Goal: Transaction & Acquisition: Purchase product/service

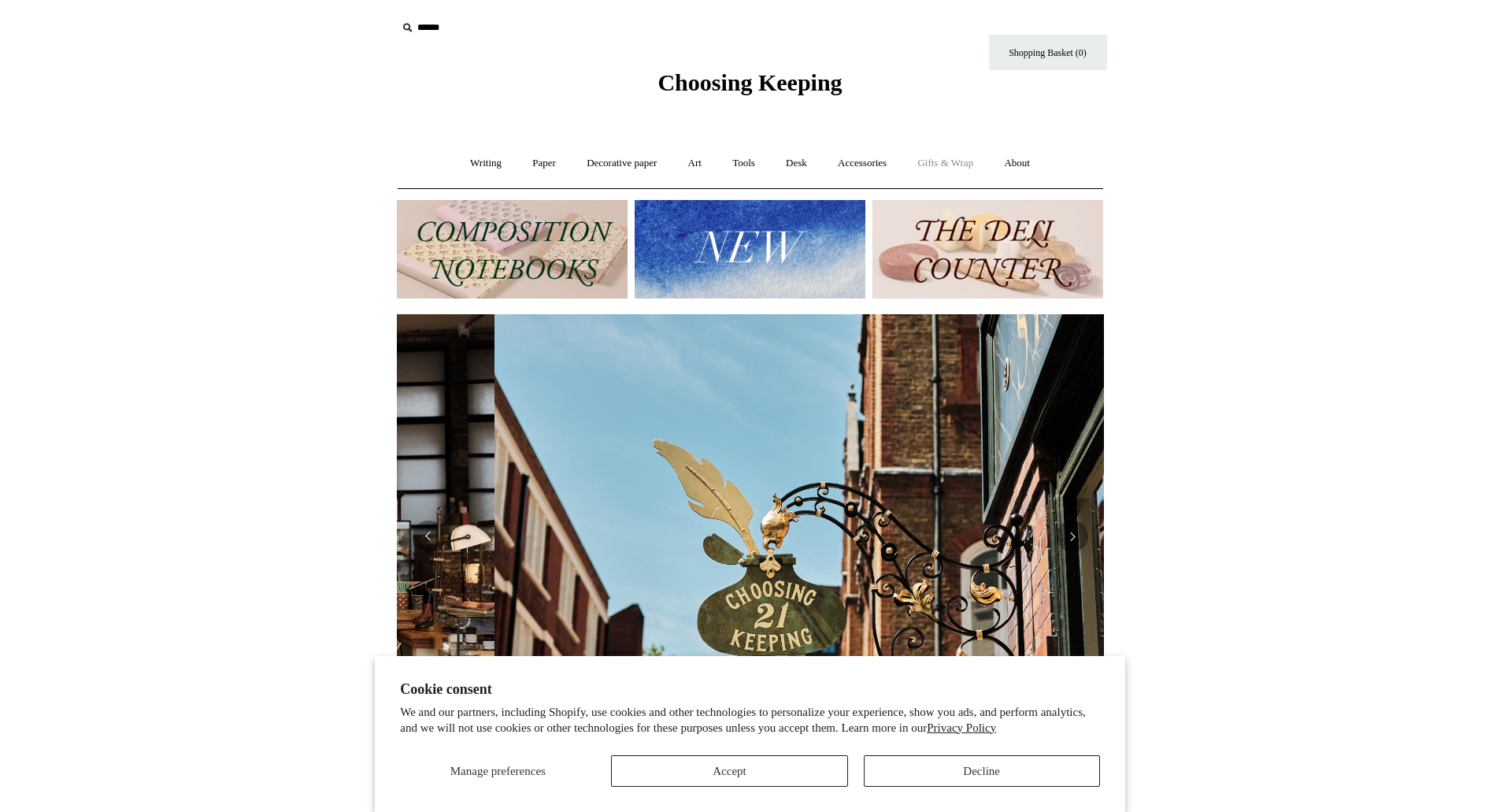
scroll to position [0, 708]
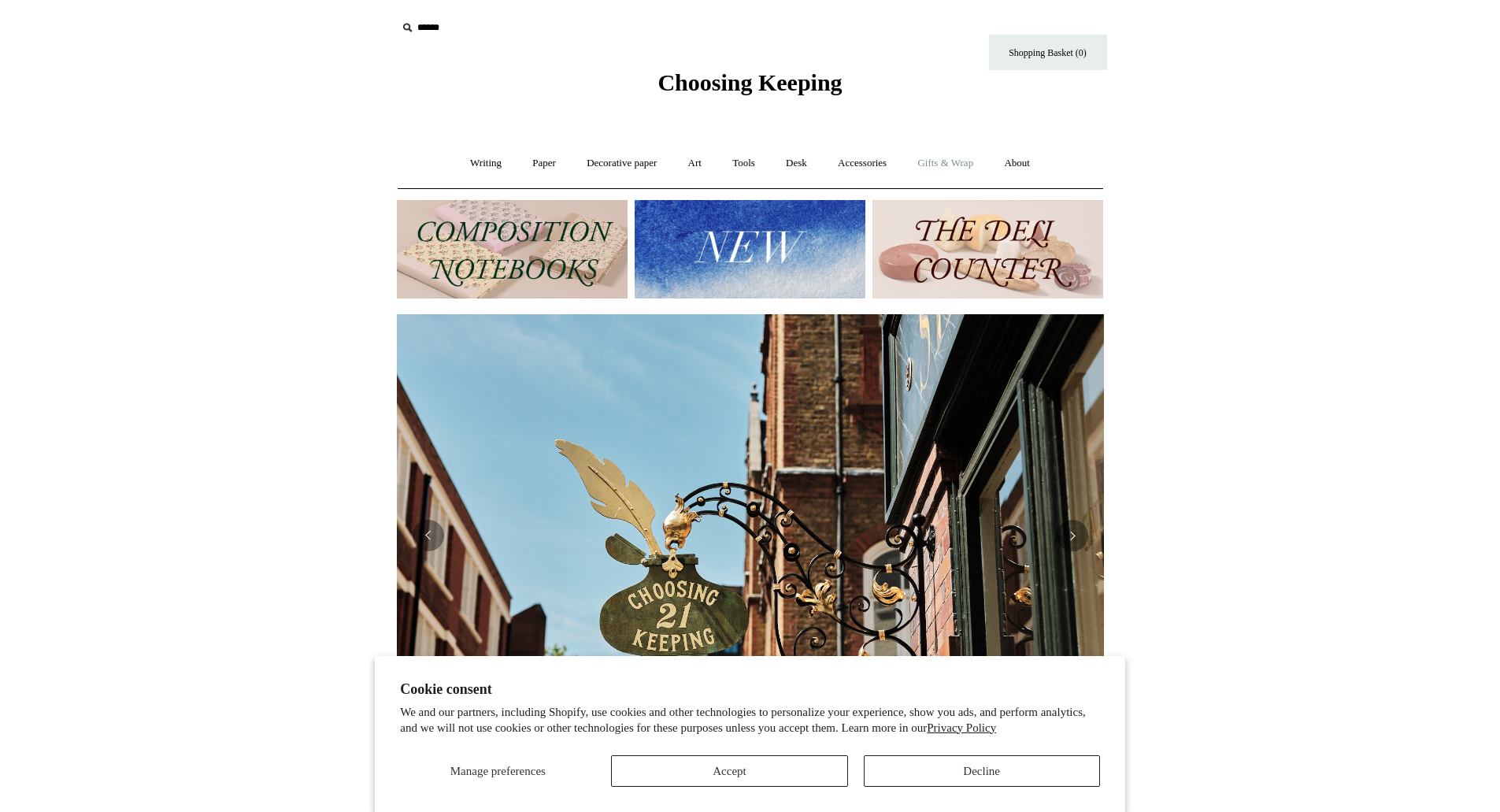
click at [945, 161] on link "Gifts & Wrap +" at bounding box center [945, 164] width 85 height 42
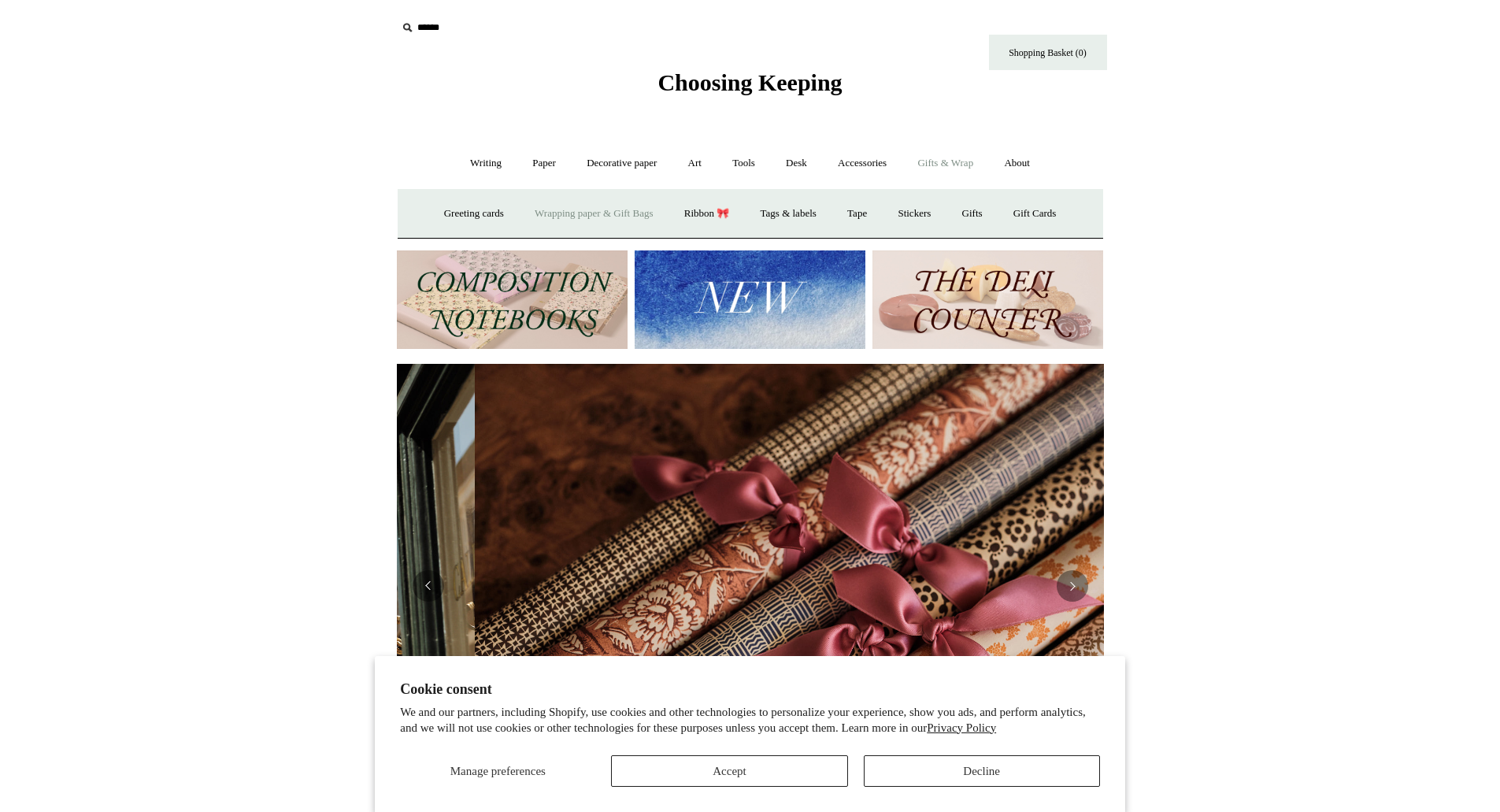
scroll to position [0, 1414]
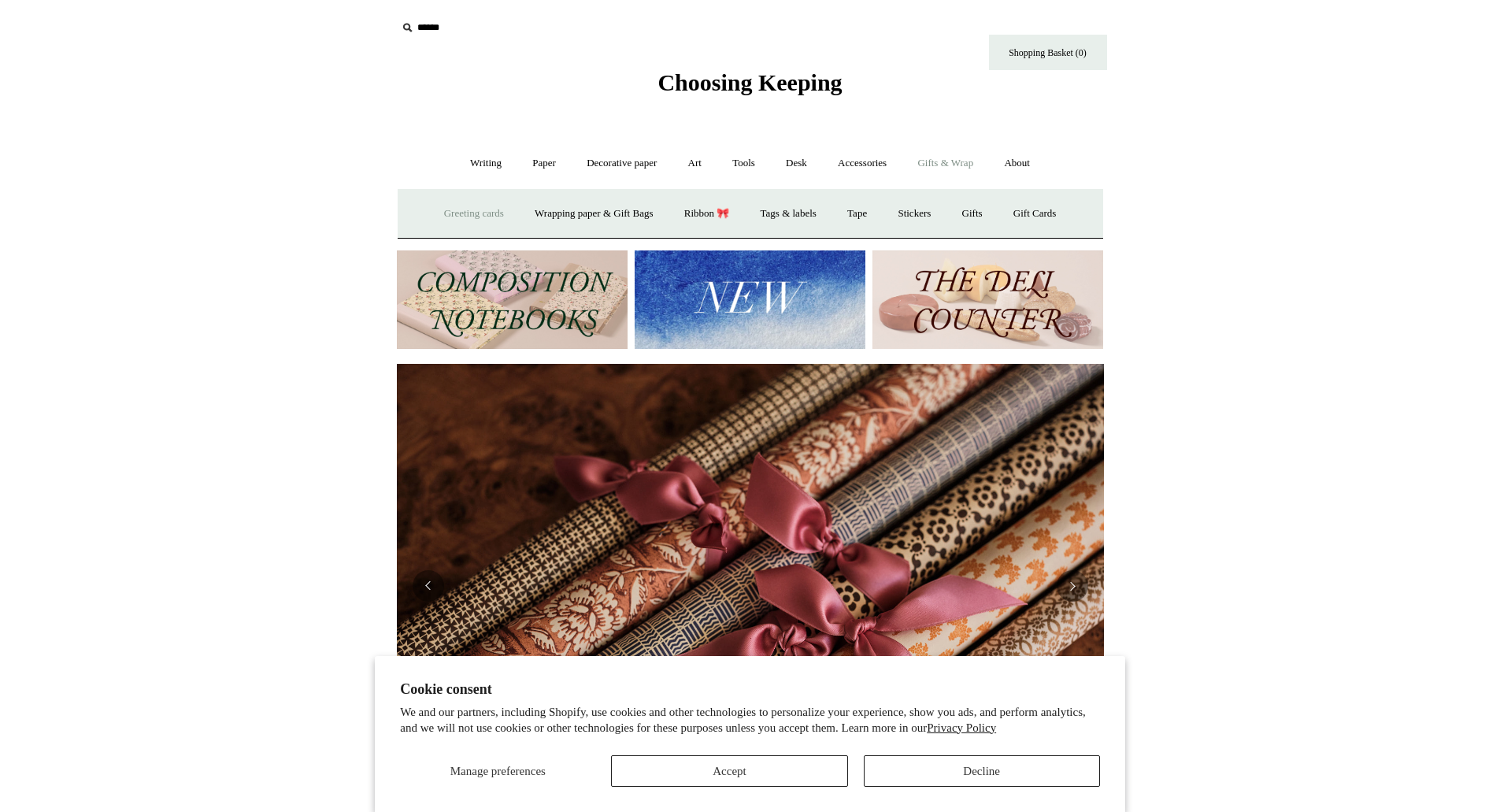
click at [449, 213] on link "Greeting cards +" at bounding box center [474, 214] width 88 height 42
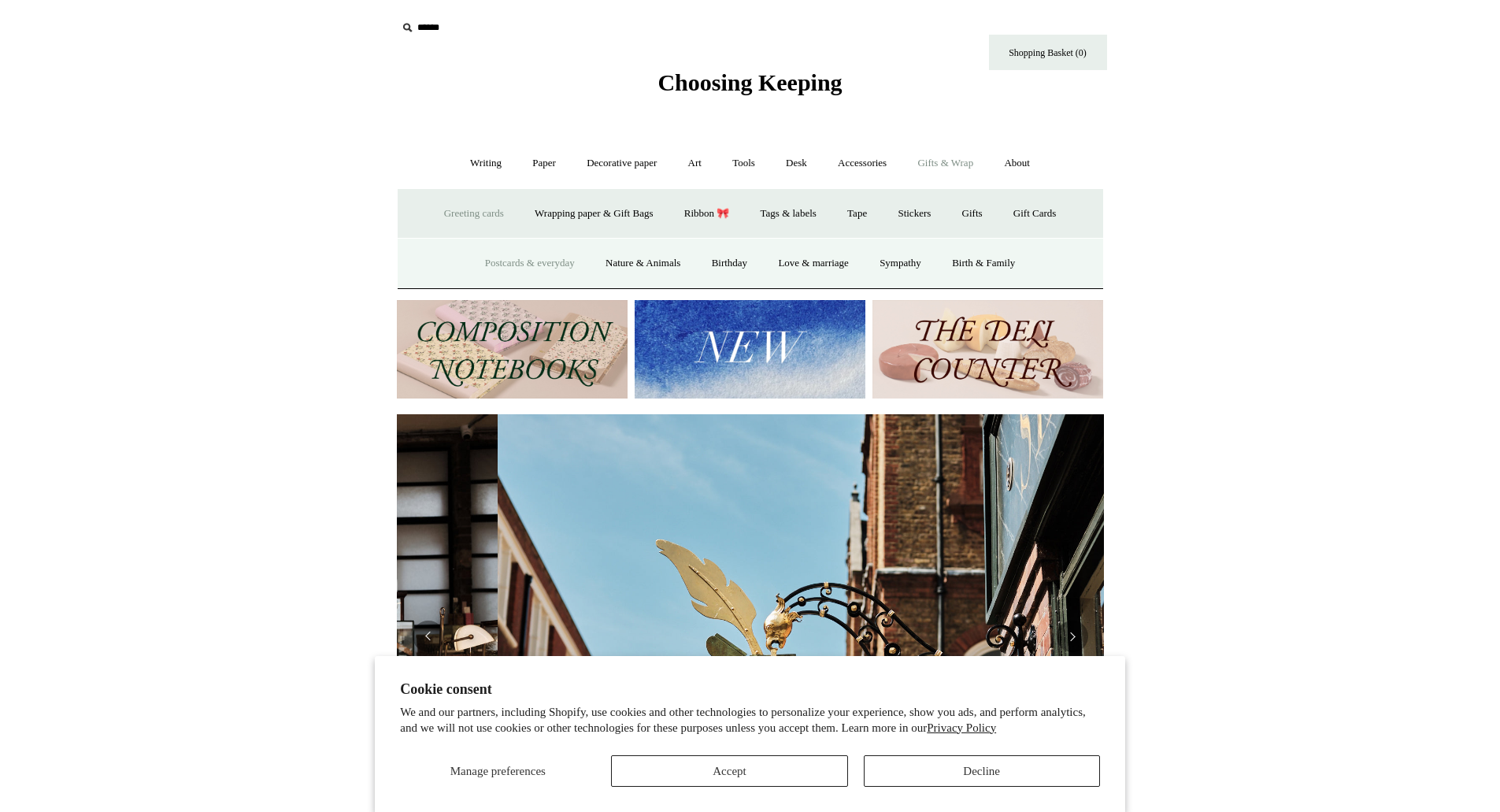
scroll to position [0, 708]
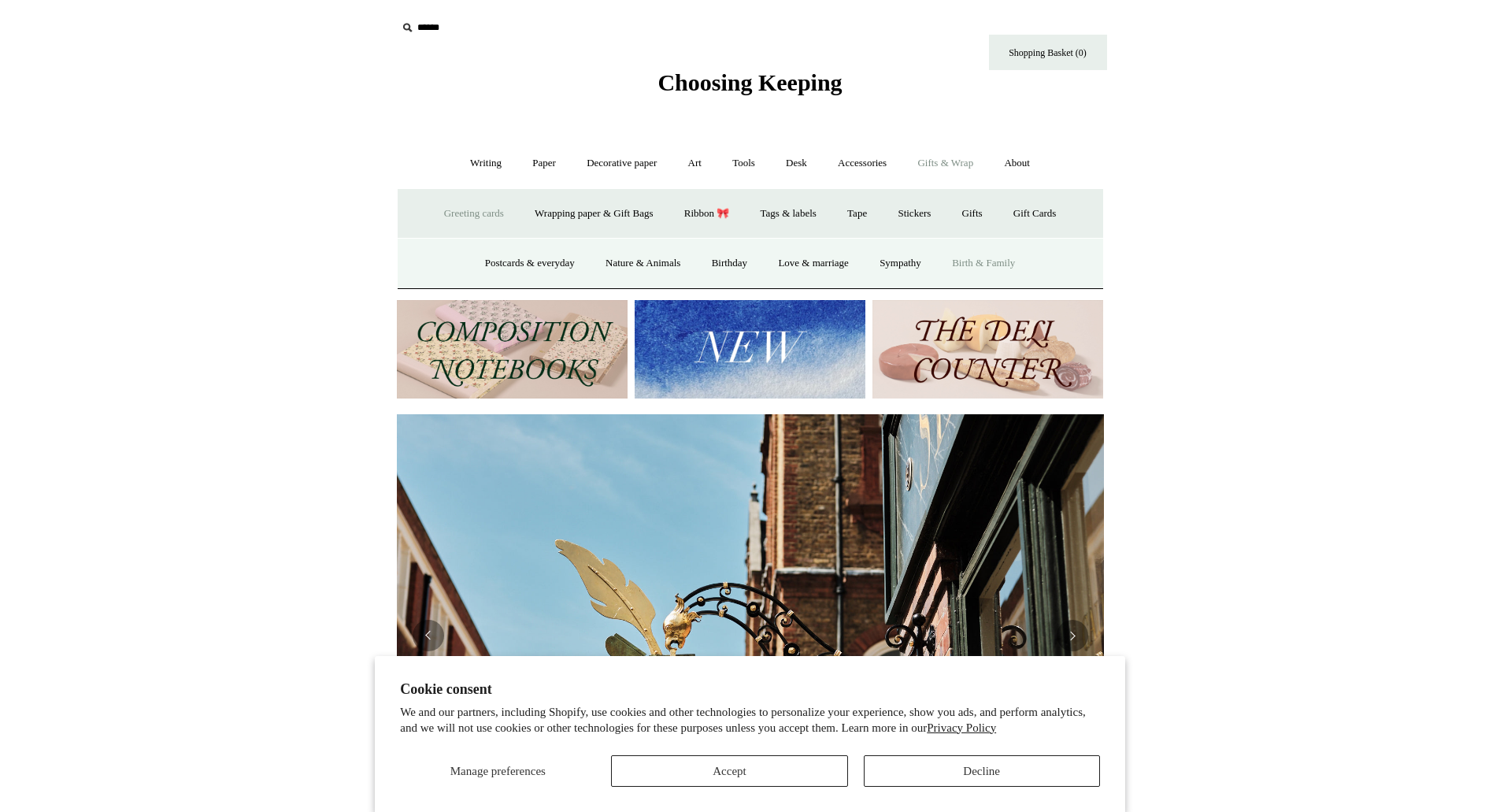
click at [992, 257] on link "Birth & Family" at bounding box center [984, 263] width 91 height 42
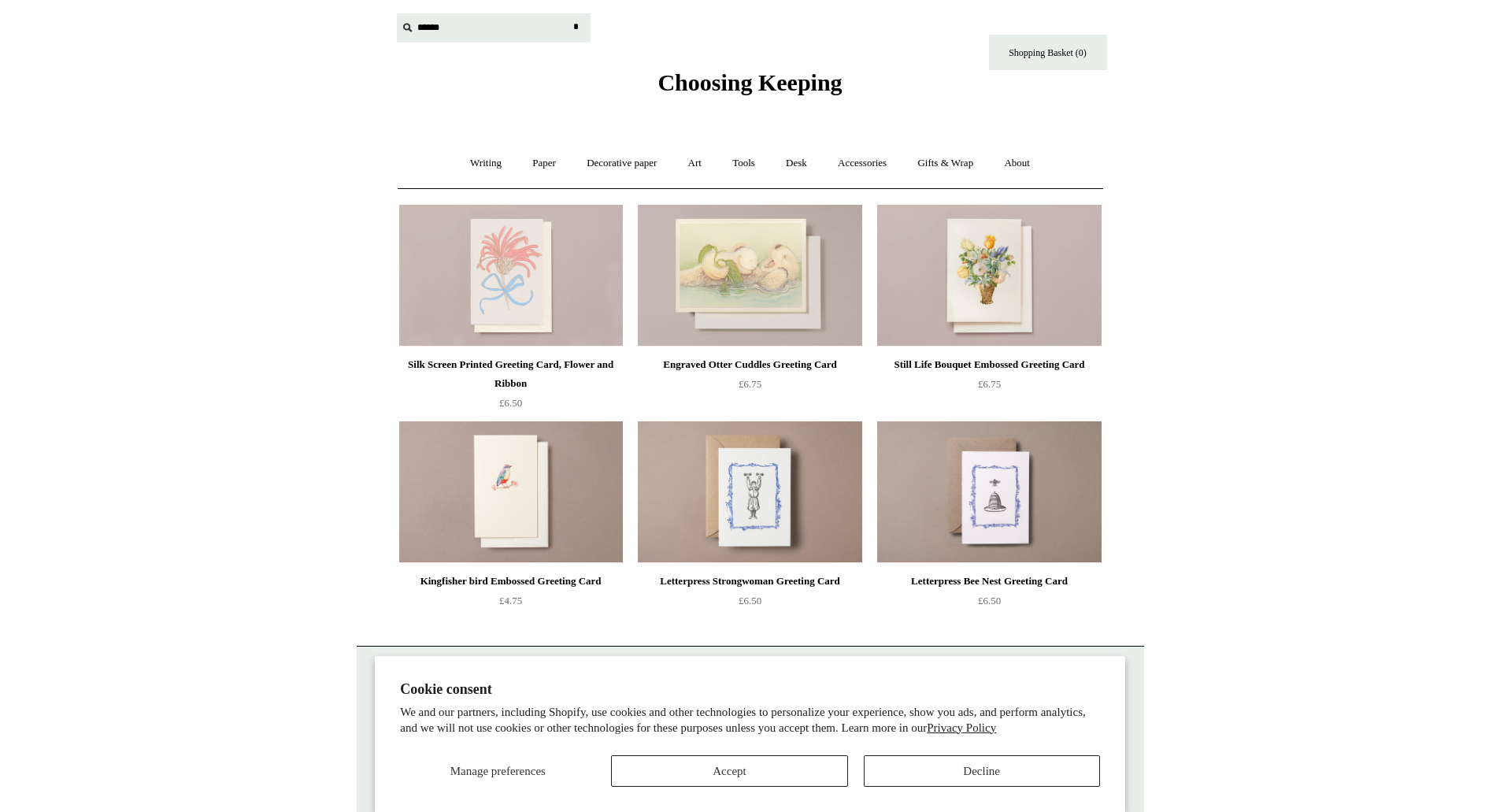
click at [421, 29] on input "text" at bounding box center [494, 28] width 194 height 29
type input "**********"
click at [569, 13] on input "*" at bounding box center [576, 27] width 16 height 28
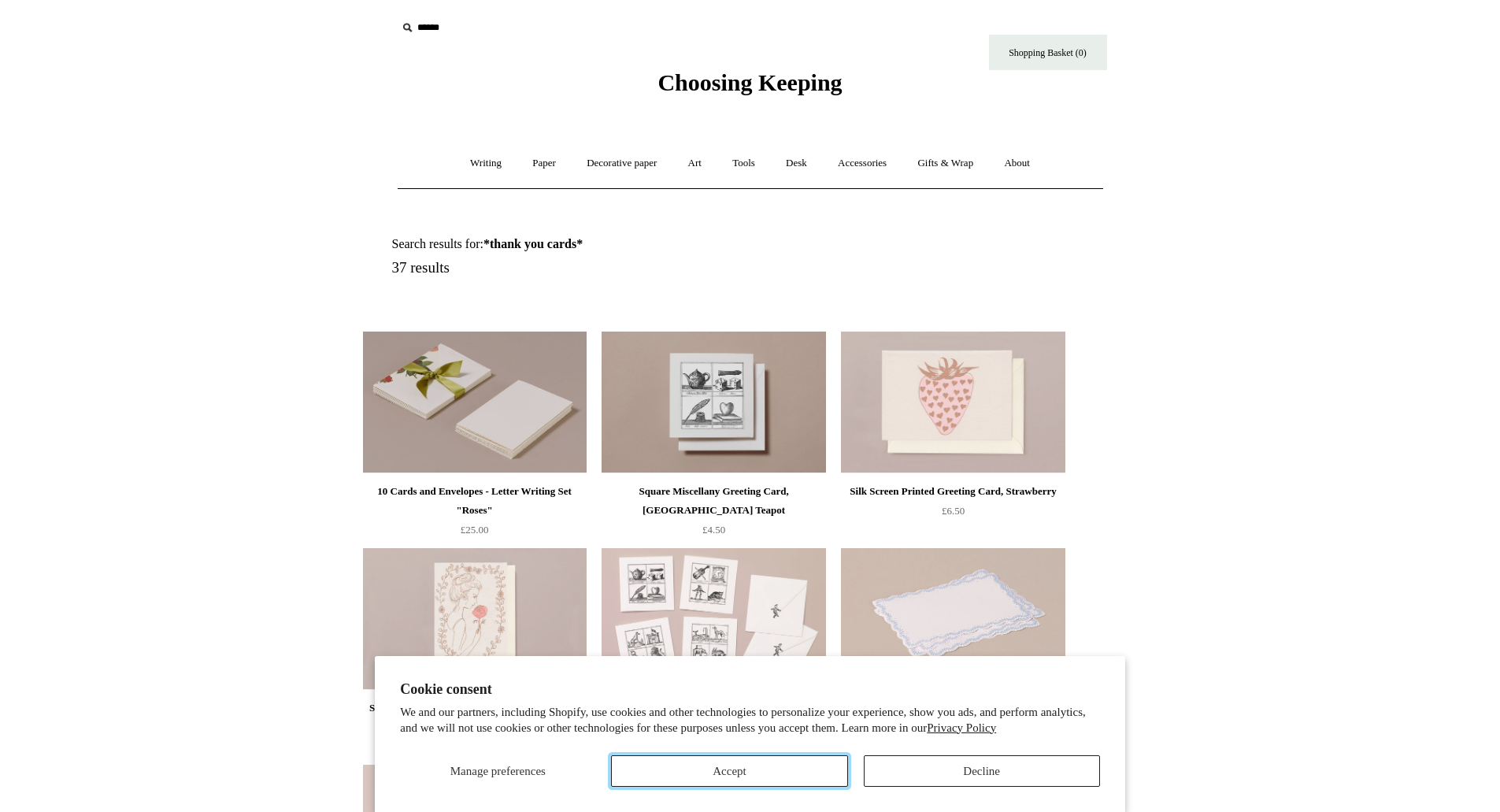
click at [792, 775] on button "Accept" at bounding box center [730, 770] width 236 height 31
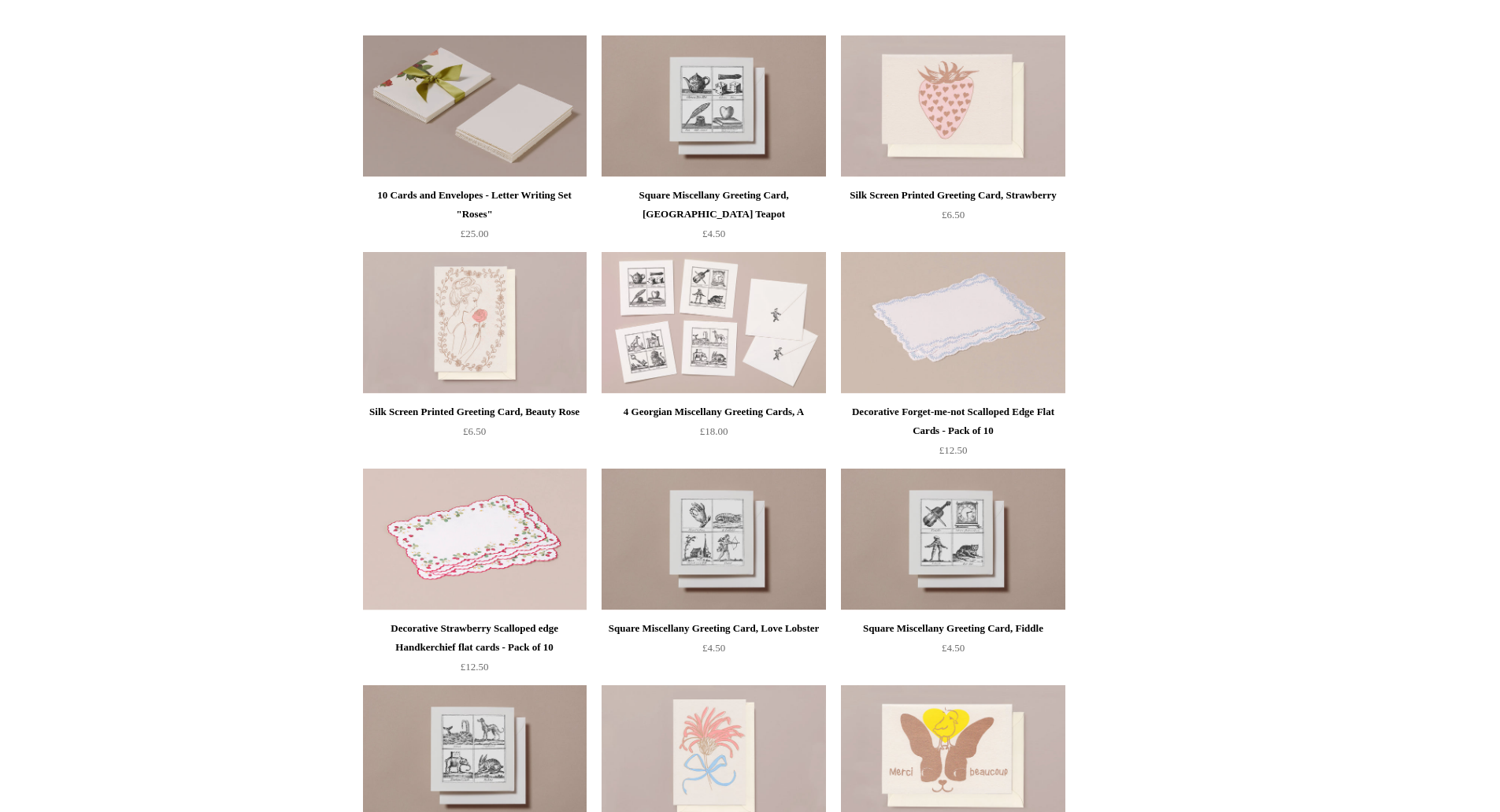
scroll to position [69, 0]
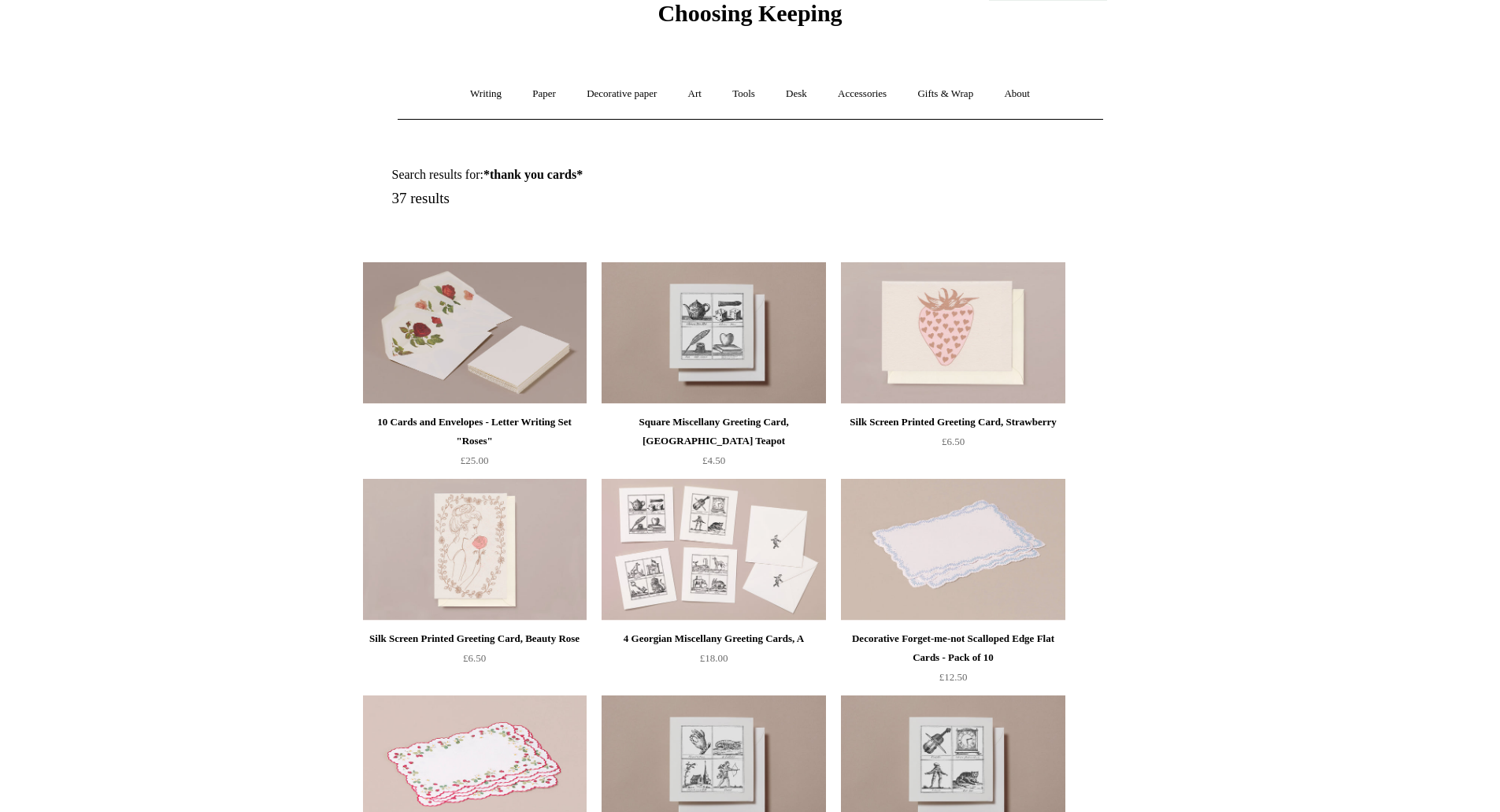
click at [452, 354] on img at bounding box center [475, 333] width 224 height 142
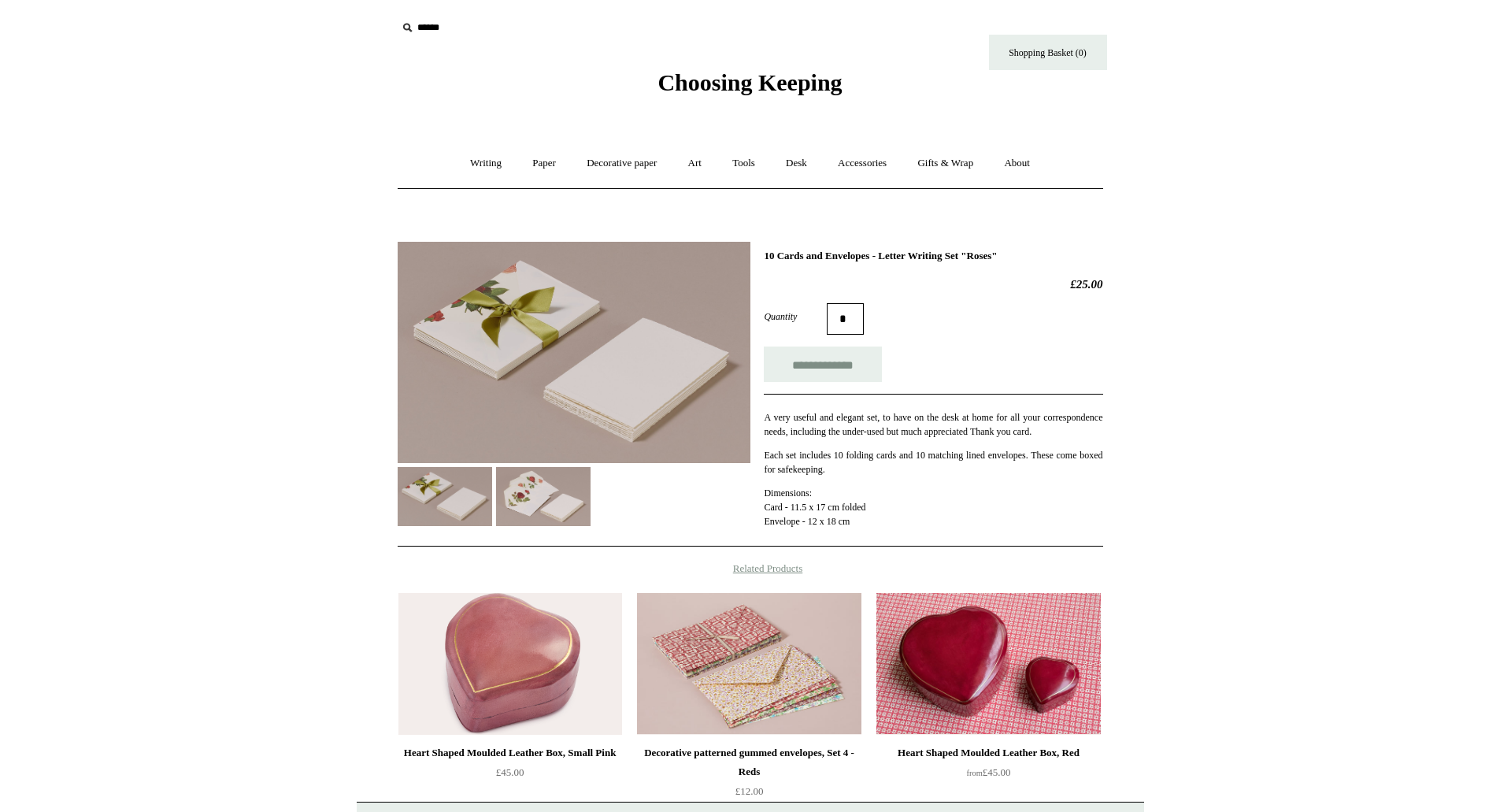
click at [566, 400] on img at bounding box center [574, 353] width 353 height 222
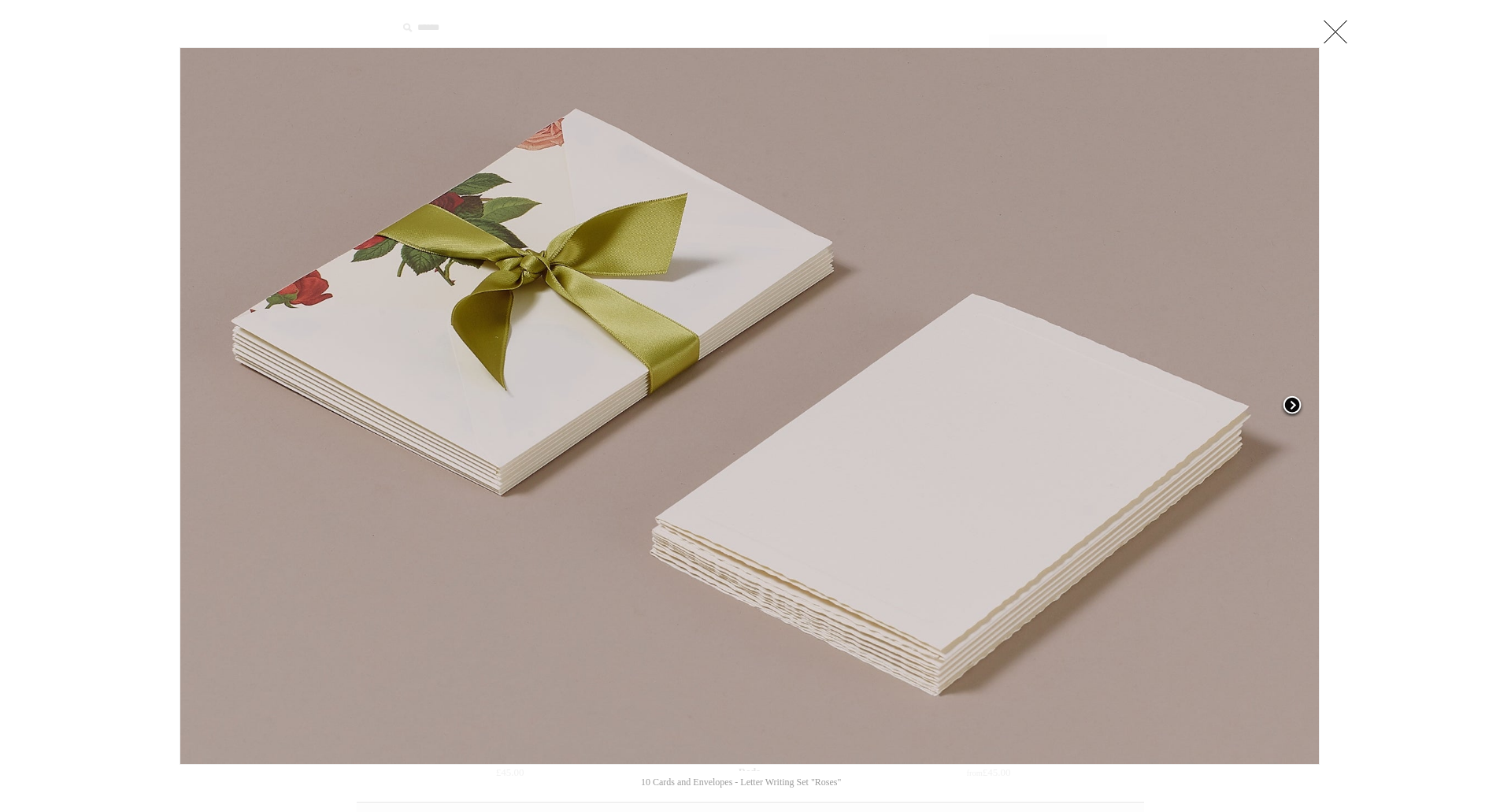
click at [1294, 406] on span at bounding box center [1292, 406] width 24 height 24
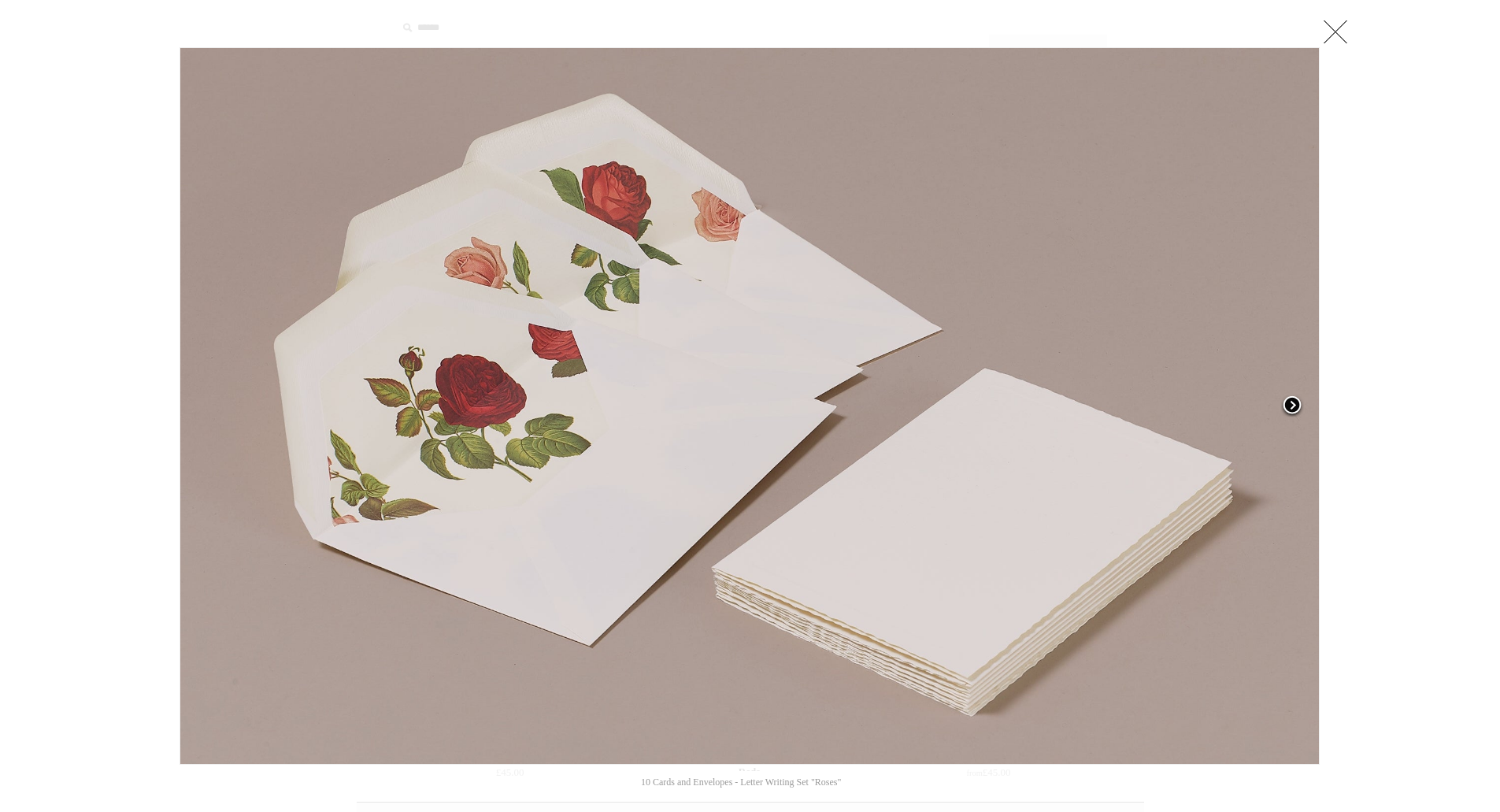
click at [1294, 406] on span at bounding box center [1292, 406] width 24 height 24
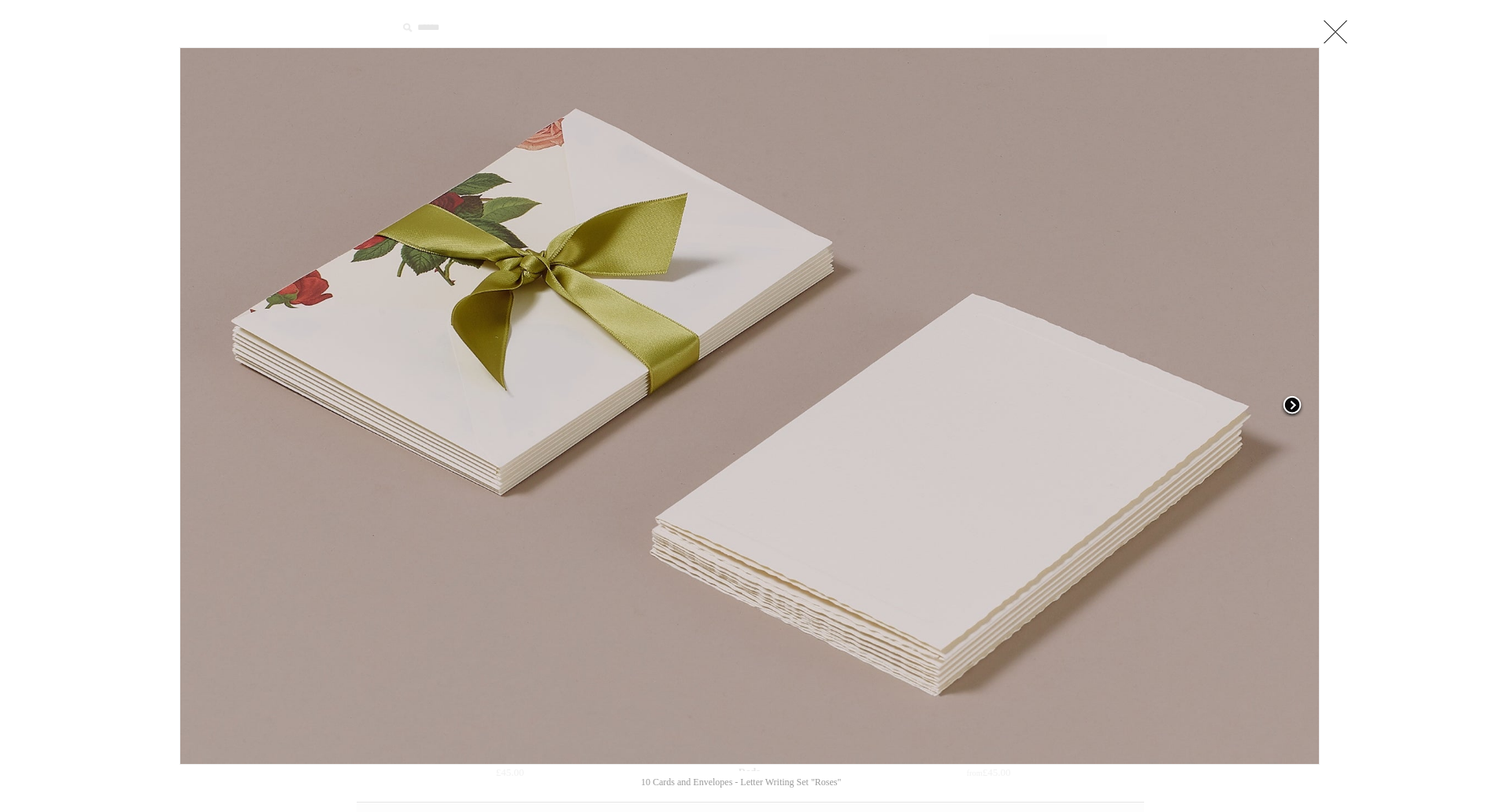
click at [1294, 406] on span at bounding box center [1292, 406] width 24 height 24
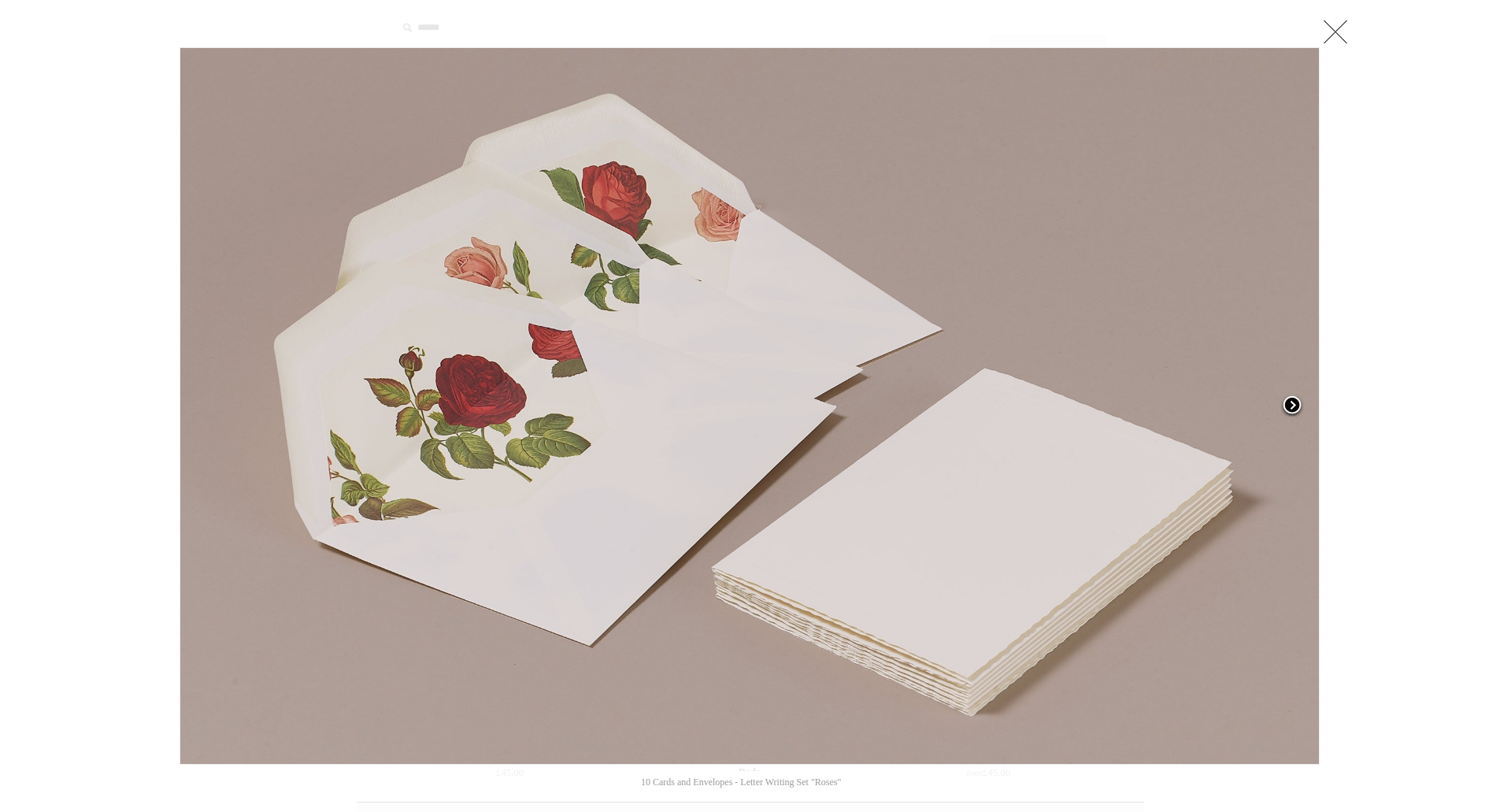
click at [1293, 406] on span at bounding box center [1292, 406] width 24 height 24
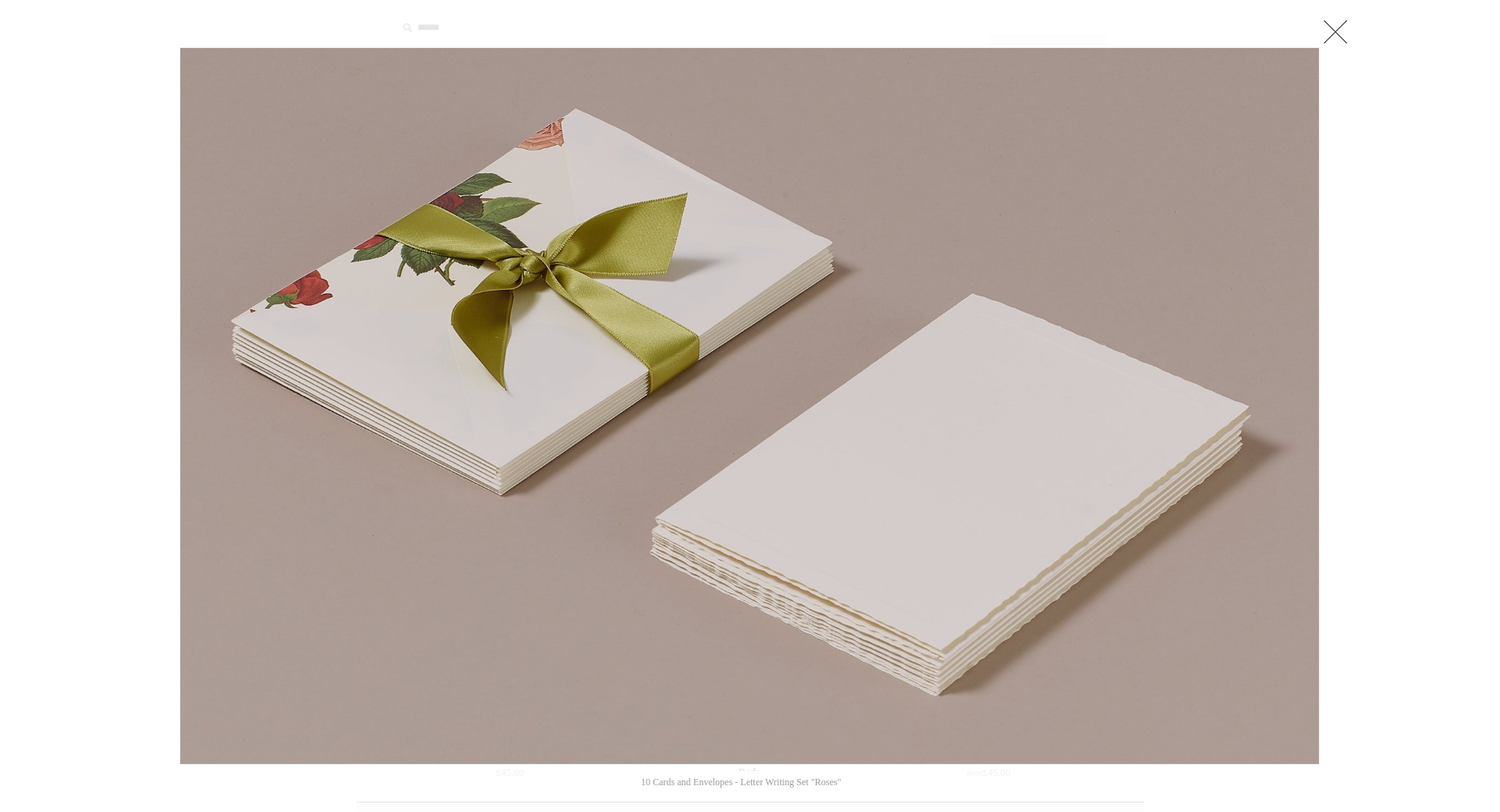
click at [1343, 33] on link at bounding box center [1335, 31] width 31 height 31
